Goal: Obtain resource: Obtain resource

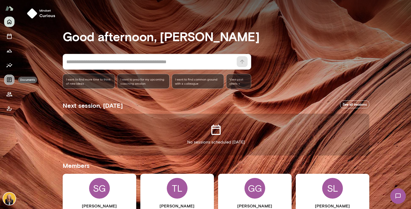
click at [11, 79] on icon "Documents" at bounding box center [9, 80] width 6 height 6
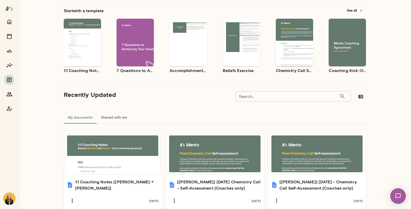
scroll to position [43, 0]
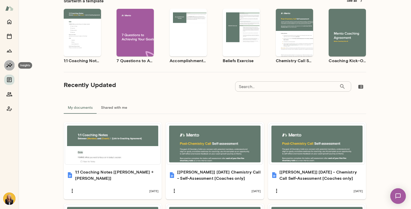
click at [11, 65] on icon "Insights" at bounding box center [9, 65] width 6 height 6
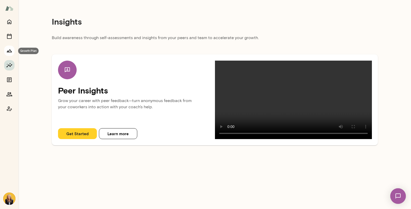
click at [11, 50] on icon "Growth Plan" at bounding box center [9, 51] width 6 height 6
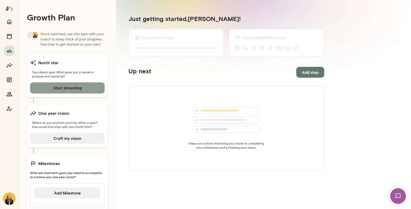
click at [77, 89] on button "Start dreaming" at bounding box center [67, 87] width 75 height 11
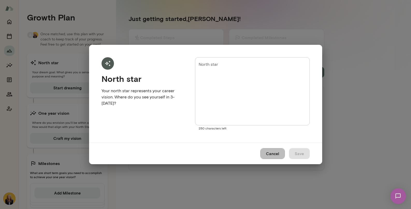
click at [271, 150] on button "Cancel" at bounding box center [272, 153] width 25 height 11
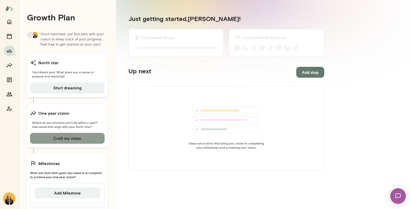
click at [69, 138] on button "Craft my vision" at bounding box center [67, 138] width 75 height 11
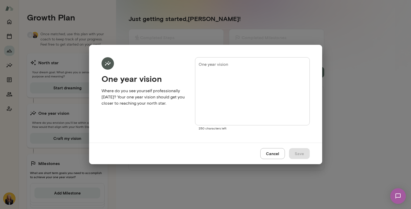
click at [268, 153] on button "Cancel" at bounding box center [272, 153] width 25 height 11
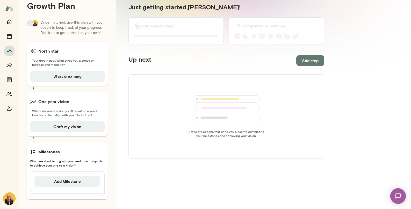
scroll to position [15, 0]
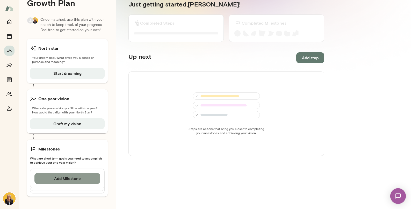
click at [69, 177] on button "Add Milestone" at bounding box center [67, 178] width 66 height 11
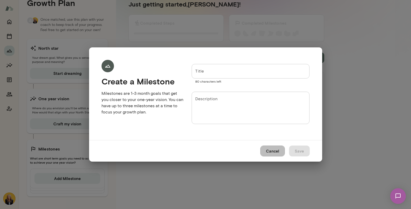
click at [264, 150] on button "Cancel" at bounding box center [272, 151] width 25 height 11
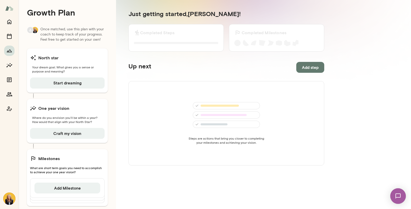
scroll to position [0, 0]
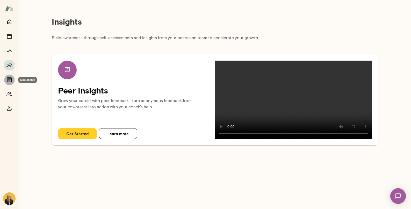
click at [8, 82] on icon "Documents" at bounding box center [9, 79] width 5 height 5
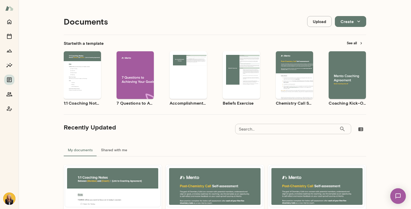
click at [349, 44] on button "See all" at bounding box center [355, 43] width 23 height 8
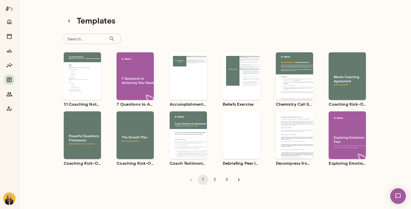
click at [135, 120] on div "Use template Preview" at bounding box center [135, 135] width 37 height 48
